Goal: Transaction & Acquisition: Purchase product/service

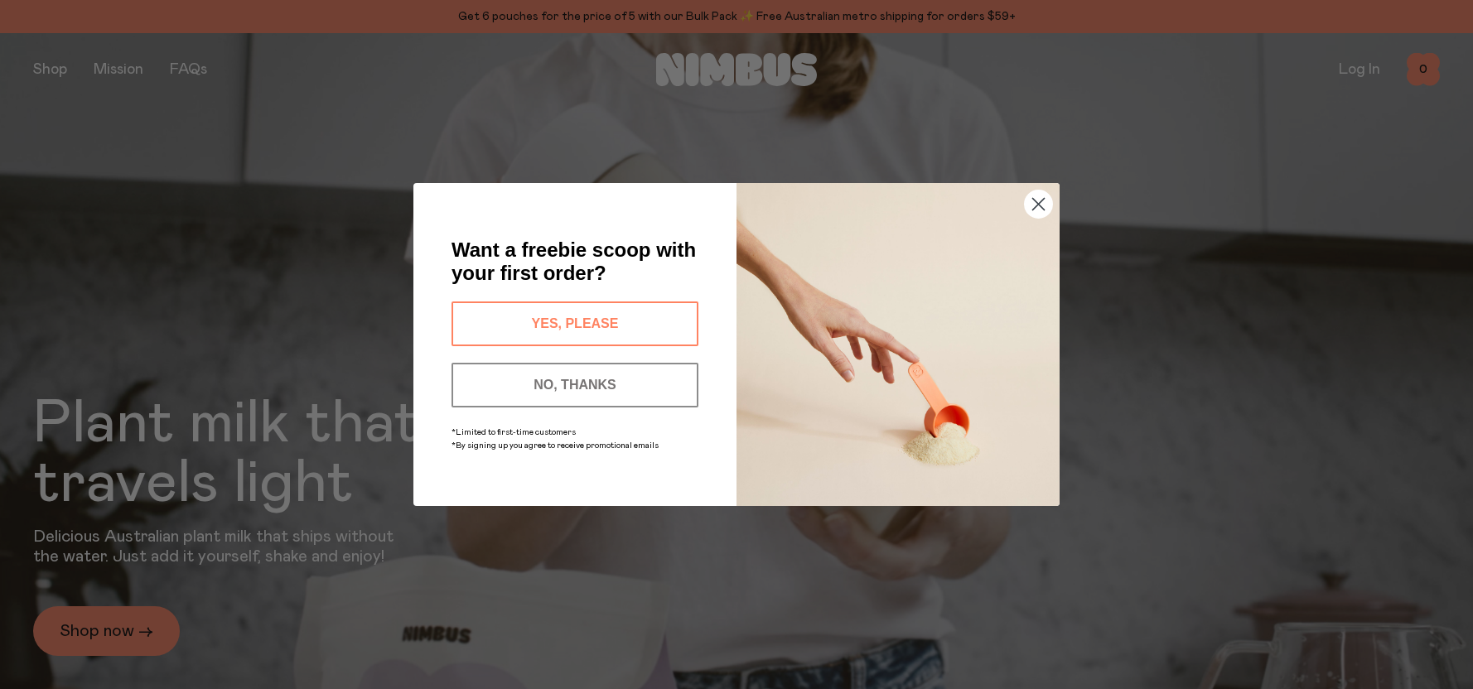
click at [583, 380] on button "NO, THANKS" at bounding box center [574, 385] width 247 height 45
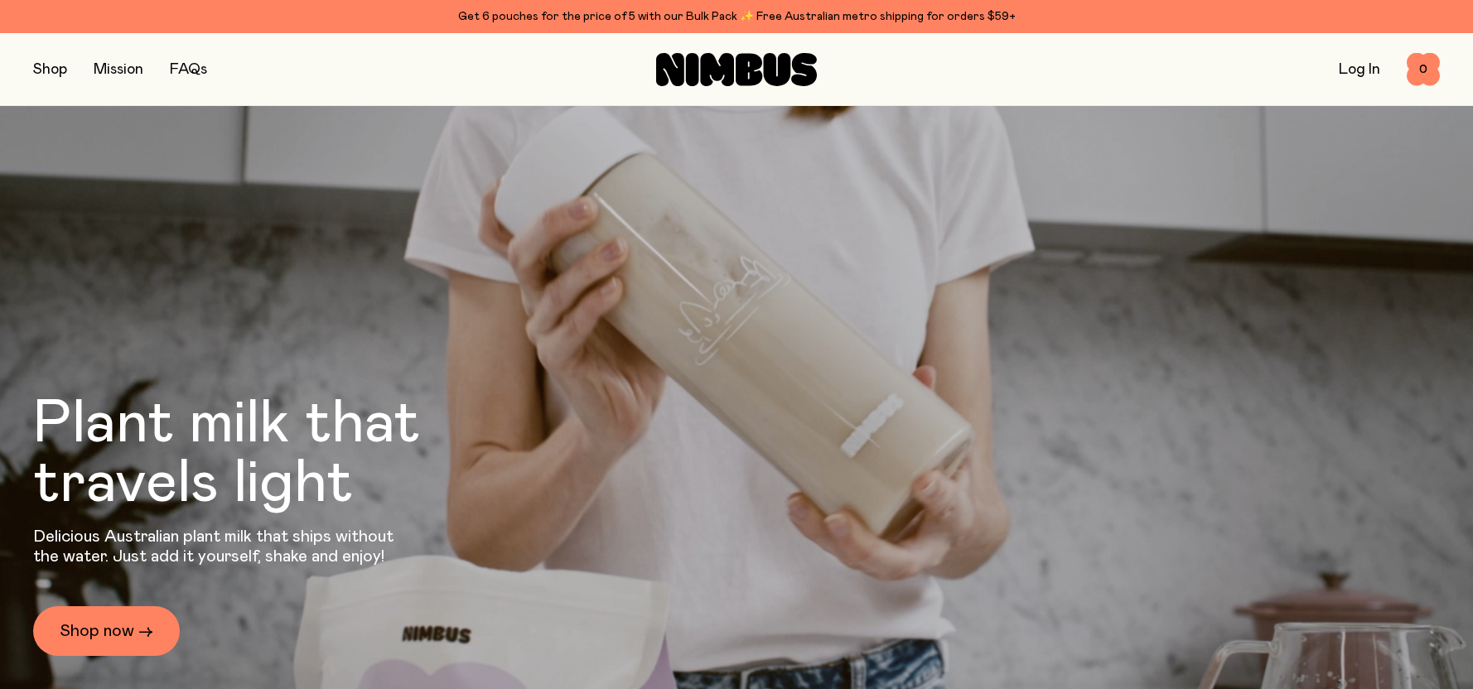
click at [53, 70] on button "button" at bounding box center [50, 69] width 34 height 23
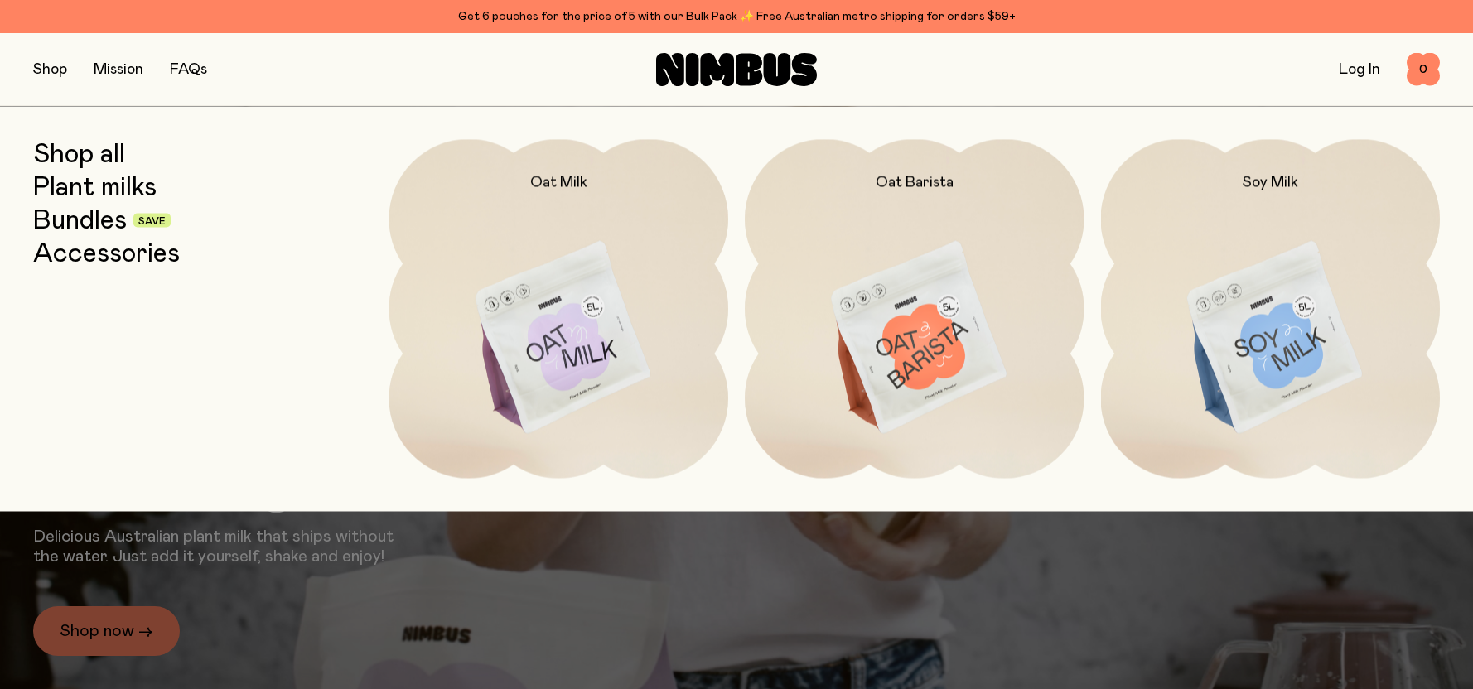
click at [123, 216] on link "Bundles" at bounding box center [80, 220] width 94 height 30
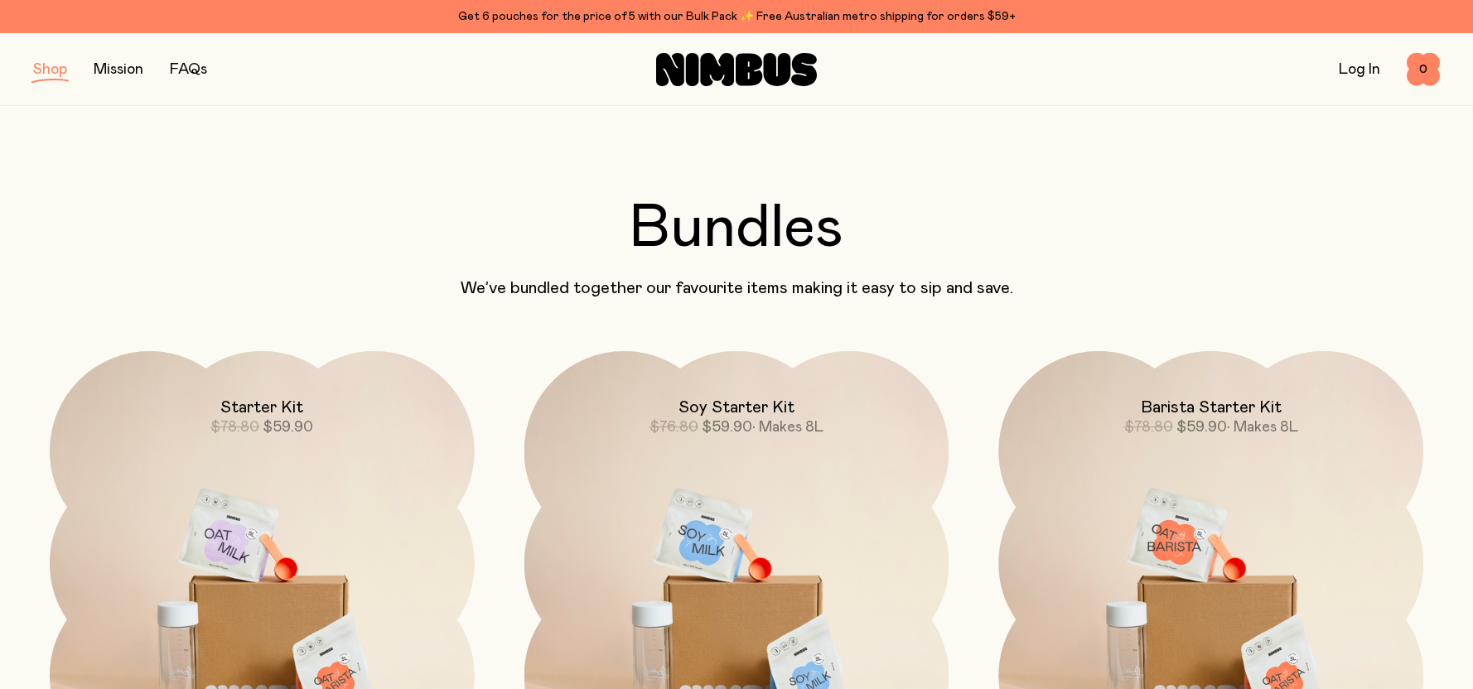
drag, startPoint x: 657, startPoint y: 506, endPoint x: 287, endPoint y: 104, distance: 546.4
drag, startPoint x: 794, startPoint y: 613, endPoint x: 512, endPoint y: 190, distance: 508.9
click at [47, 74] on button "button" at bounding box center [50, 69] width 34 height 23
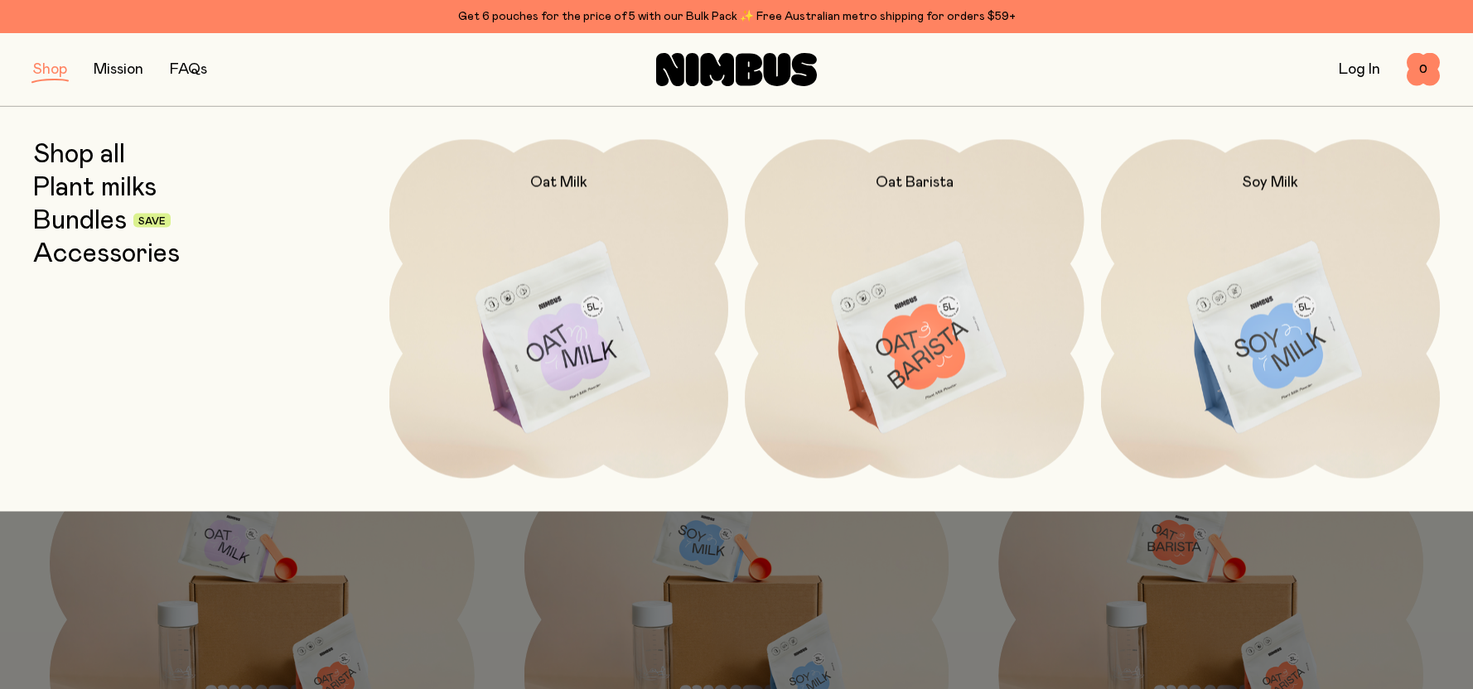
click at [101, 190] on link "Plant milks" at bounding box center [94, 187] width 123 height 30
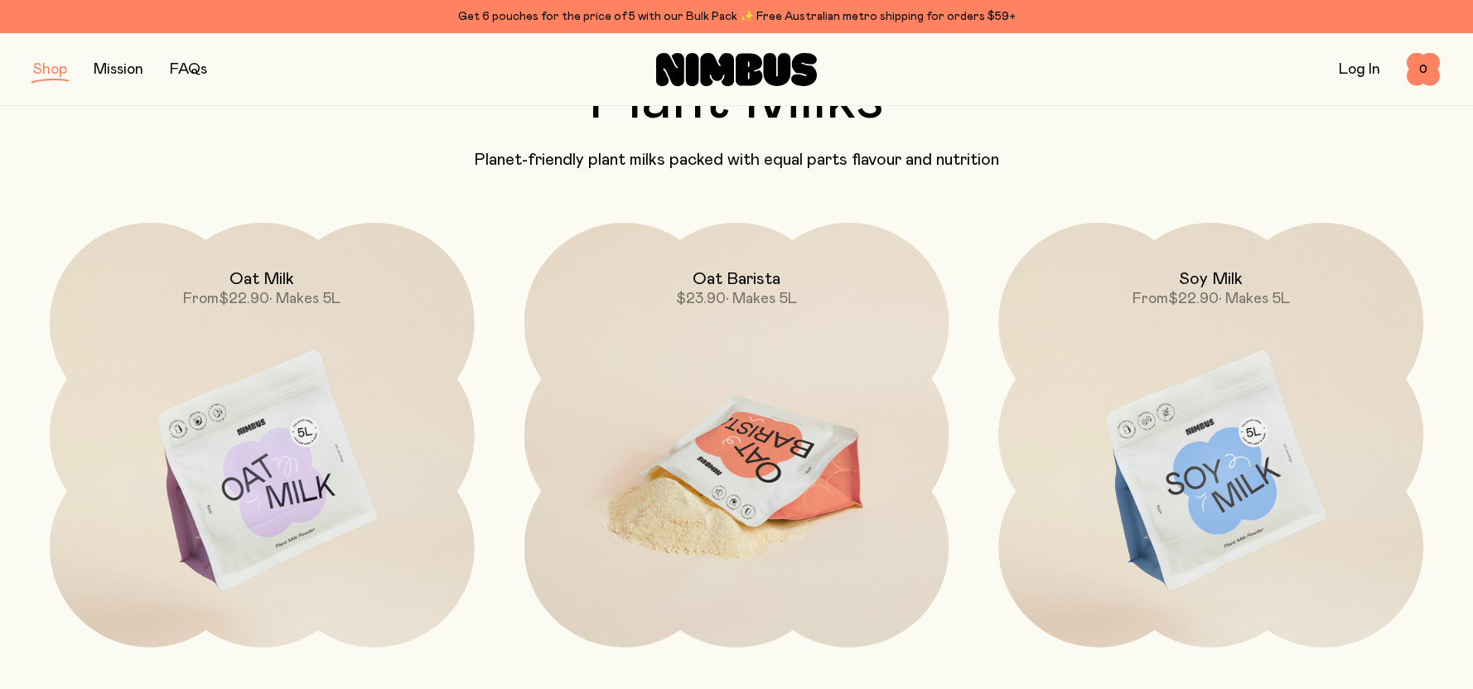
scroll to position [166, 0]
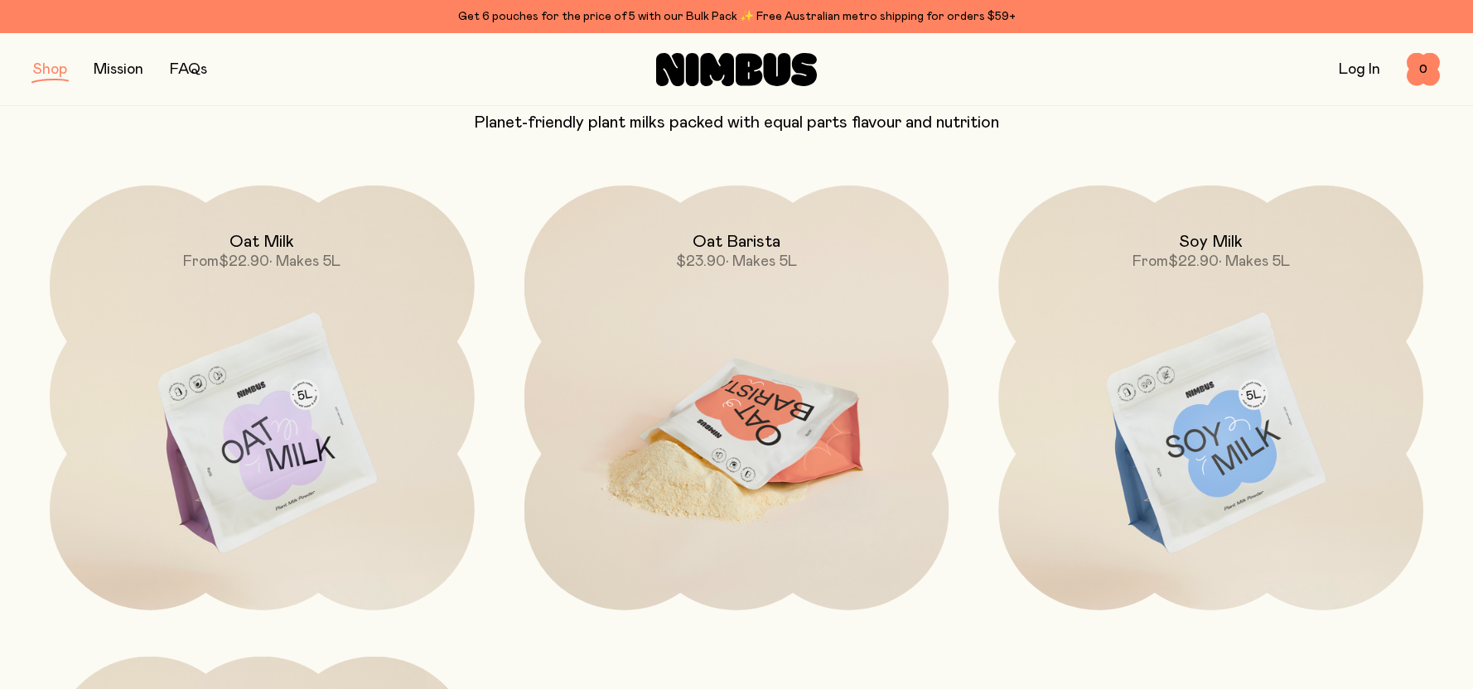
click at [777, 370] on img at bounding box center [736, 435] width 425 height 499
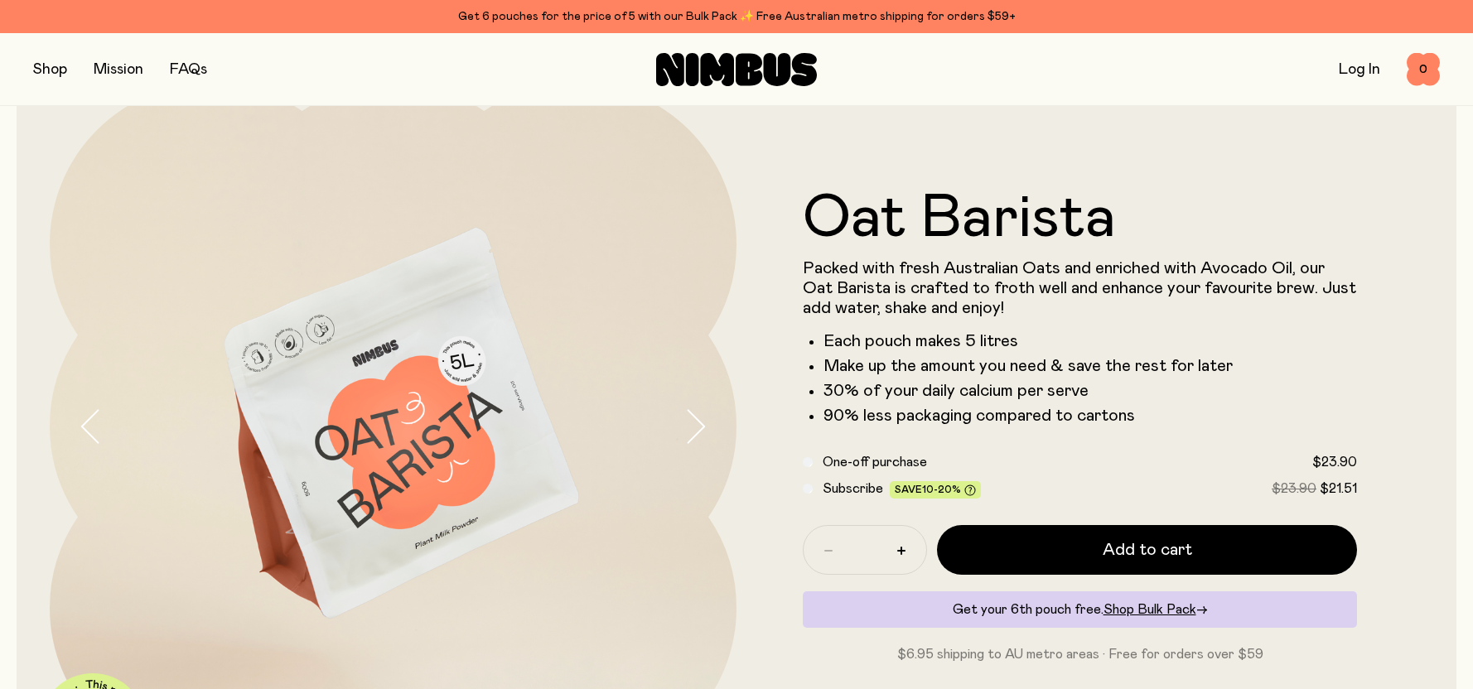
scroll to position [83, 0]
